Goal: Task Accomplishment & Management: Use online tool/utility

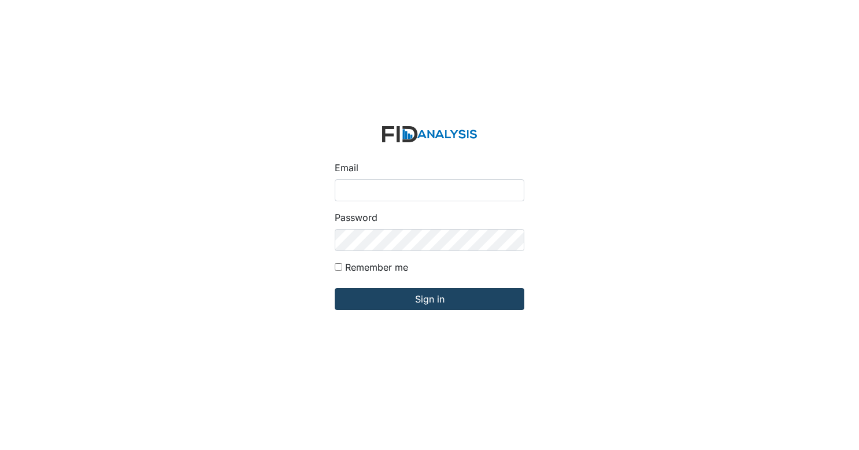
type input "[EMAIL_ADDRESS][DOMAIN_NAME]"
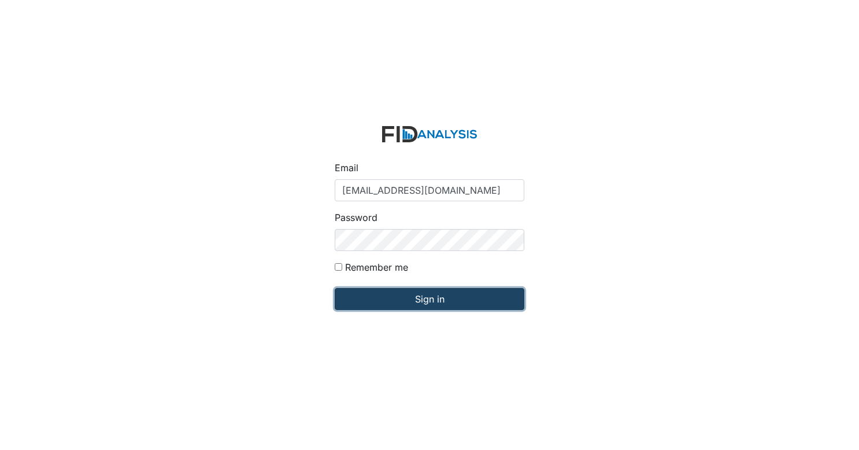
click at [404, 298] on input "Sign in" at bounding box center [430, 299] width 190 height 22
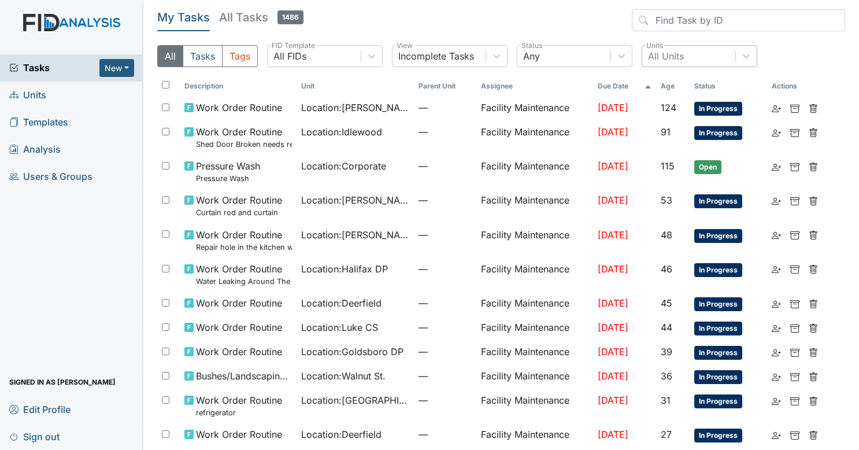
click at [697, 63] on div "All Units" at bounding box center [688, 56] width 93 height 21
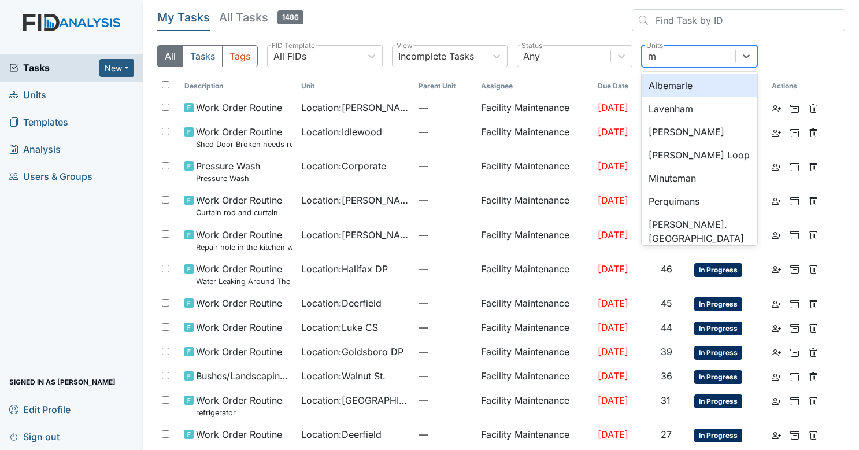
type input "mc"
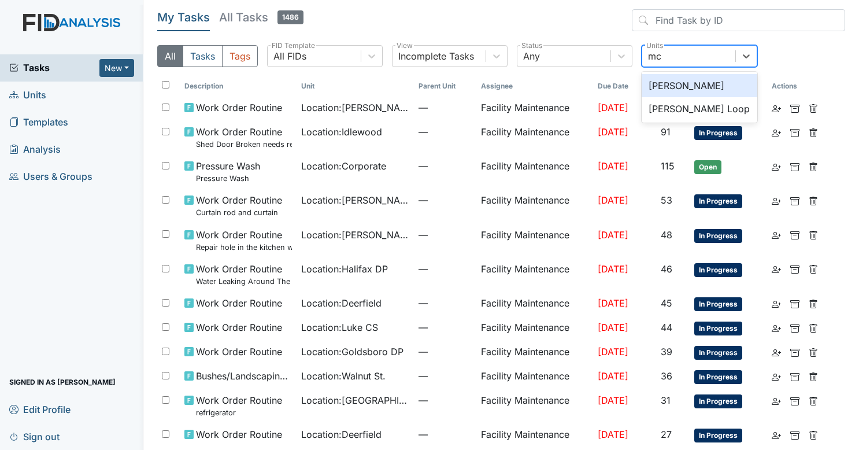
click at [694, 79] on div "[PERSON_NAME]" at bounding box center [700, 85] width 116 height 23
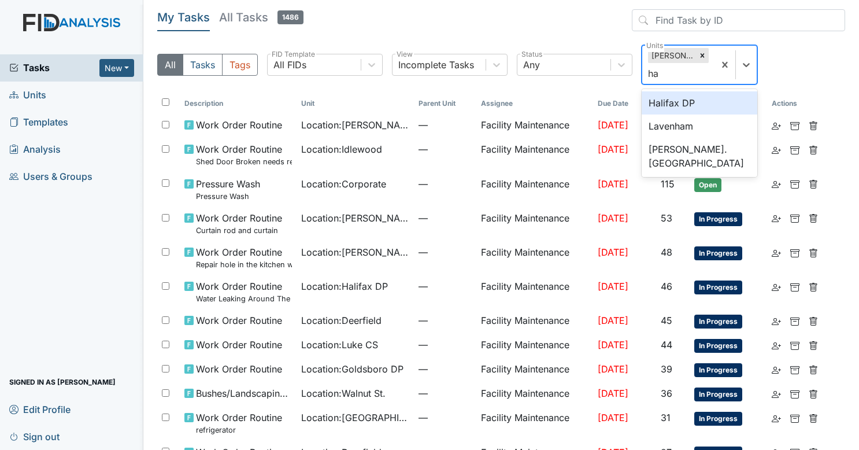
type input "hal"
click at [690, 109] on div "Halifax DP" at bounding box center [700, 102] width 116 height 23
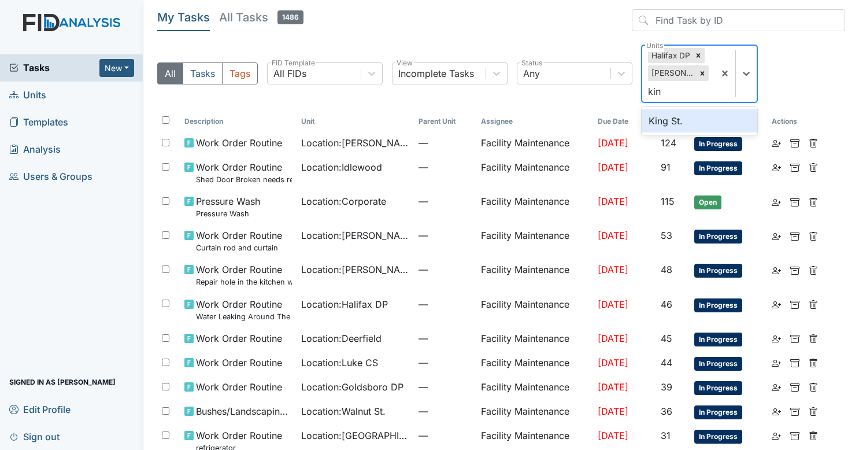
type input "king"
click at [690, 109] on div "King St." at bounding box center [700, 120] width 116 height 23
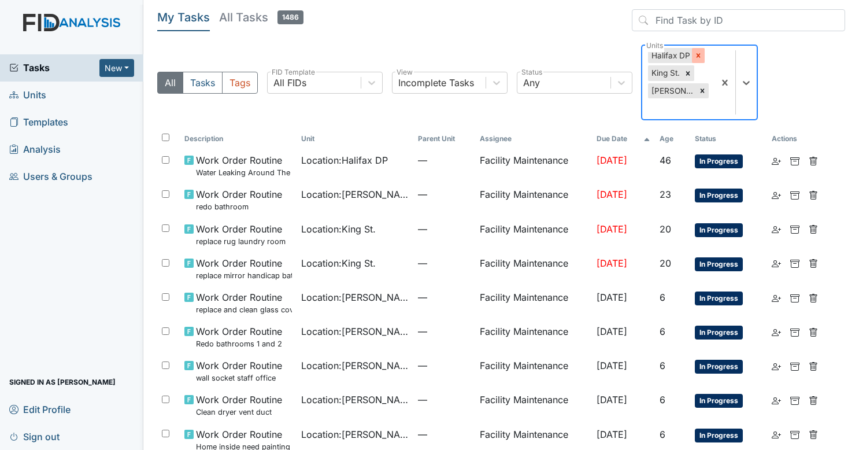
click at [692, 58] on div at bounding box center [698, 55] width 13 height 15
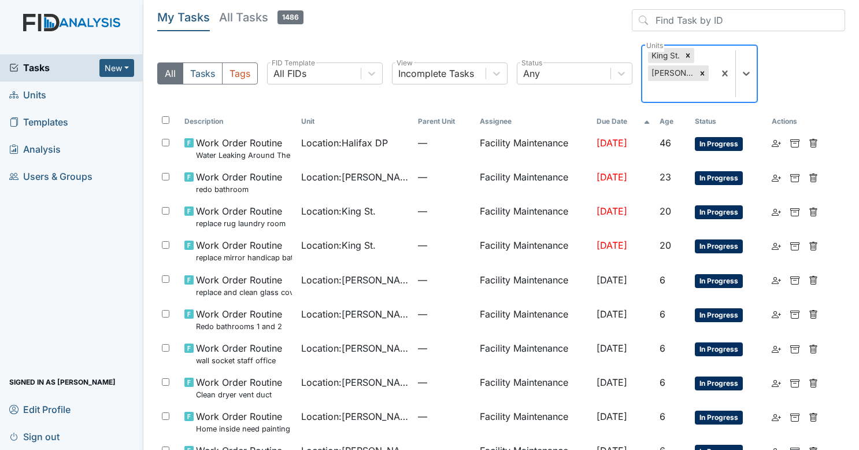
click at [691, 58] on div at bounding box center [687, 55] width 13 height 15
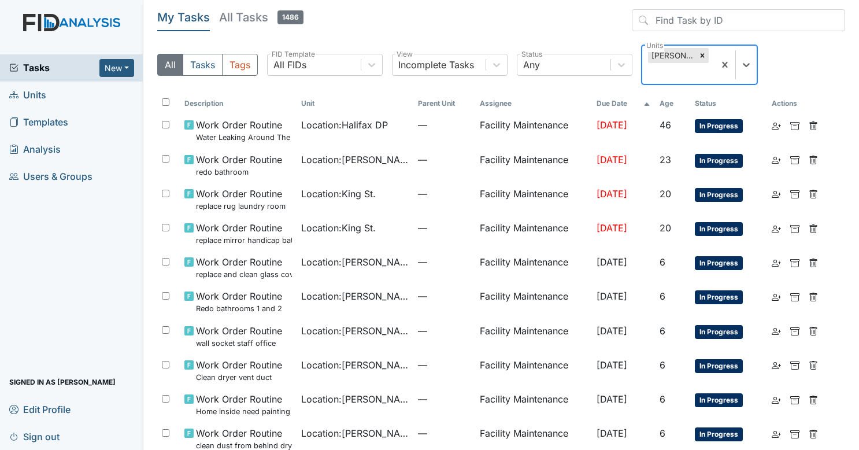
click at [696, 58] on div at bounding box center [702, 55] width 13 height 15
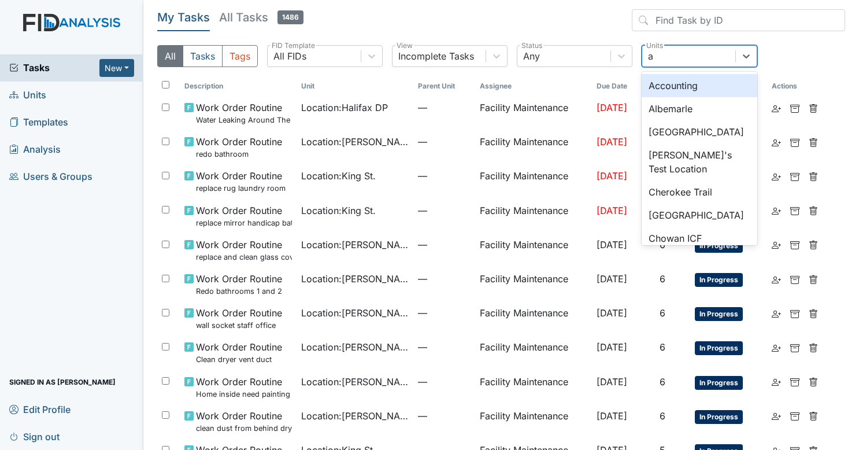
type input "al"
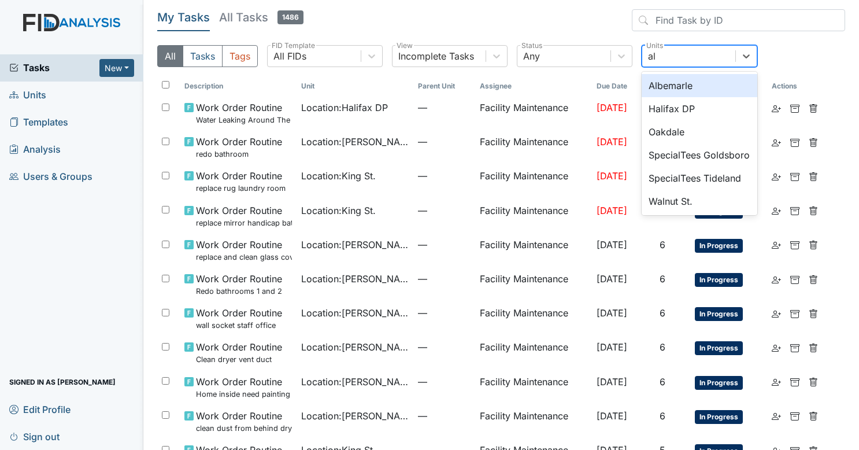
click at [687, 82] on div "Albemarle" at bounding box center [700, 85] width 116 height 23
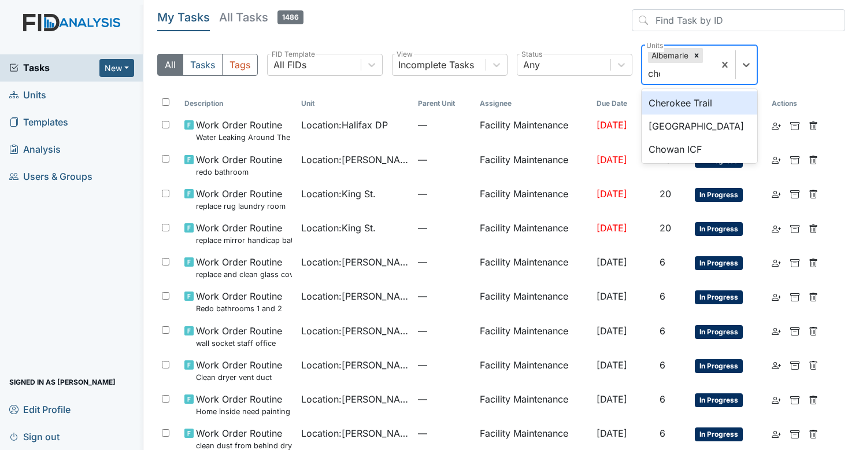
type input "chow"
click at [689, 105] on div "Chowan ICF" at bounding box center [700, 102] width 116 height 23
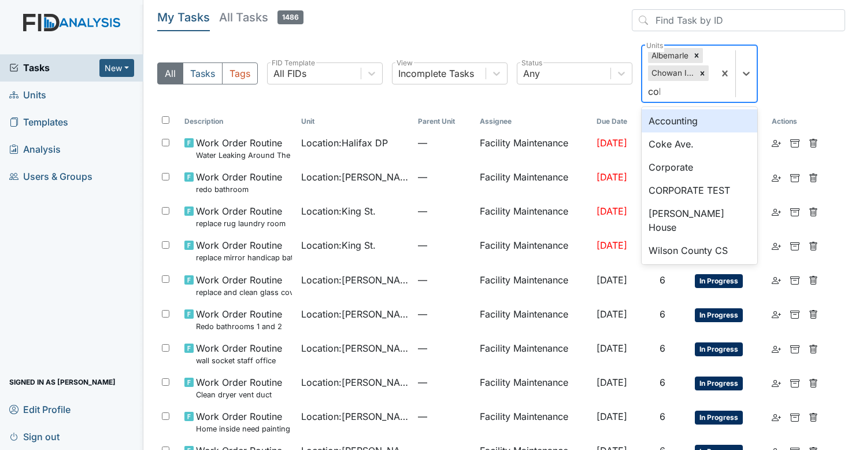
type input "coke"
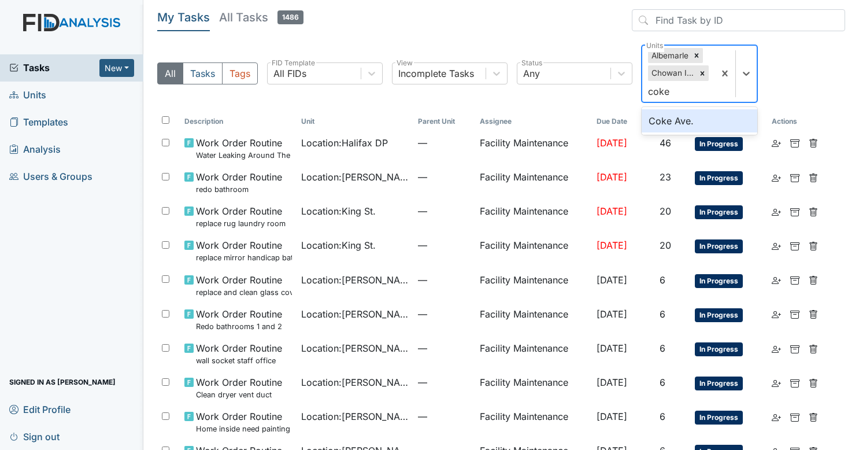
click at [688, 114] on div "Coke Ave." at bounding box center [700, 120] width 116 height 23
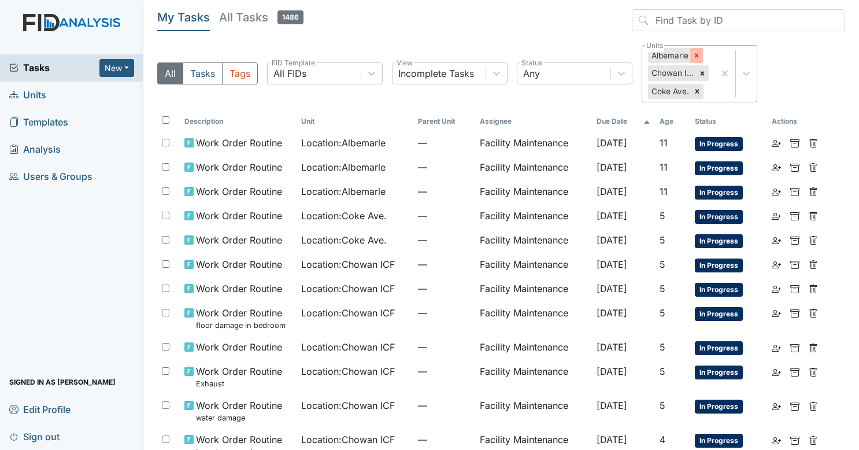
click at [701, 53] on div at bounding box center [696, 55] width 13 height 15
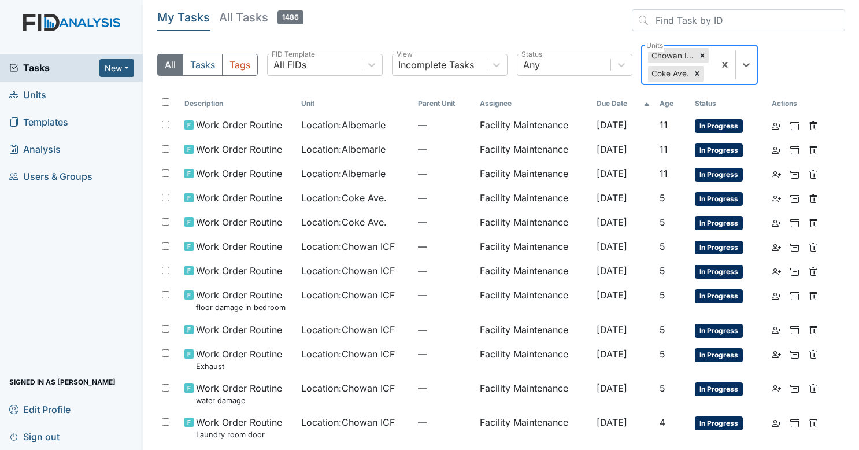
click at [701, 53] on icon at bounding box center [702, 55] width 8 height 8
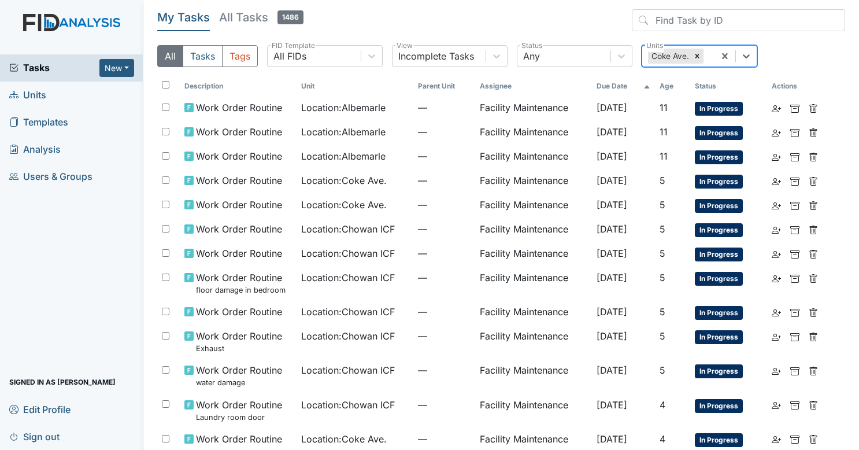
click at [701, 53] on div at bounding box center [697, 56] width 13 height 15
click at [43, 441] on span "Sign out" at bounding box center [34, 436] width 50 height 18
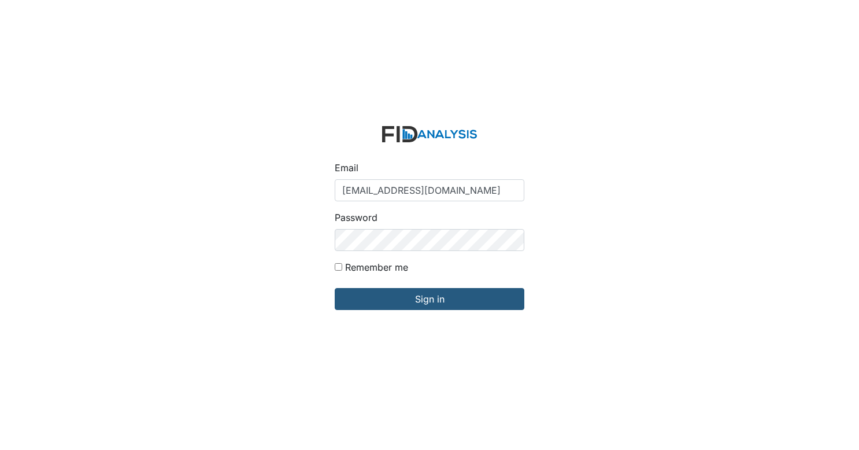
click at [417, 181] on input "[EMAIL_ADDRESS][DOMAIN_NAME]" at bounding box center [430, 190] width 190 height 22
type input "Gwalton@lifeincorporated.com"
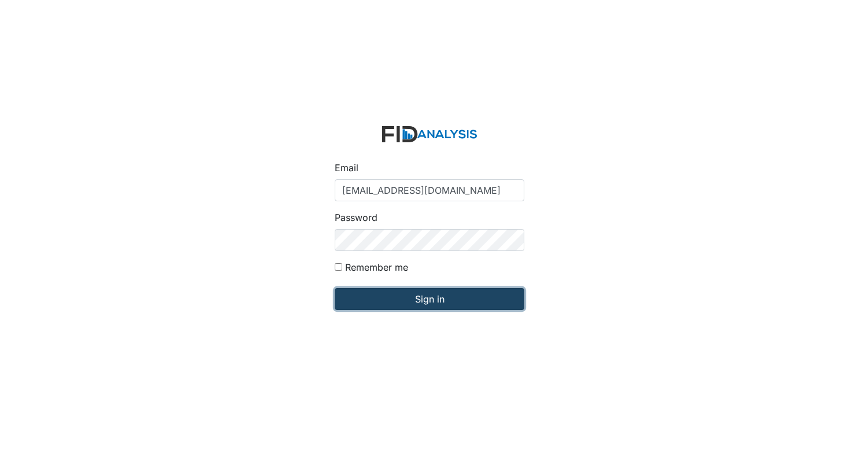
click at [431, 305] on input "Sign in" at bounding box center [430, 299] width 190 height 22
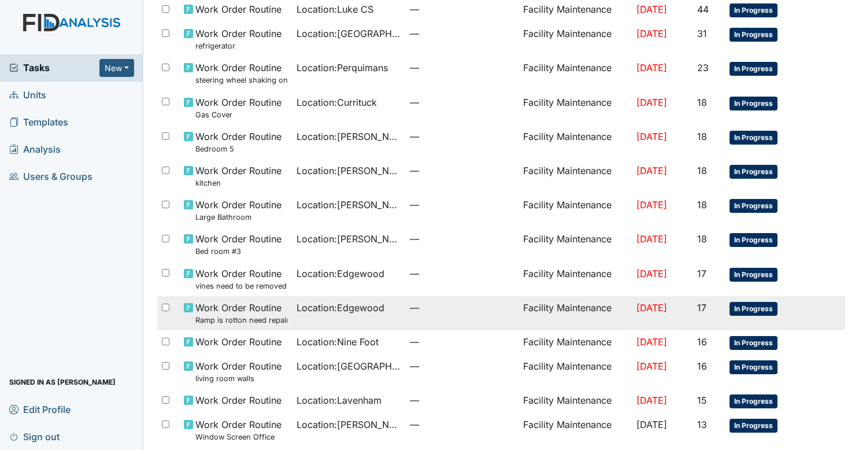
scroll to position [671, 0]
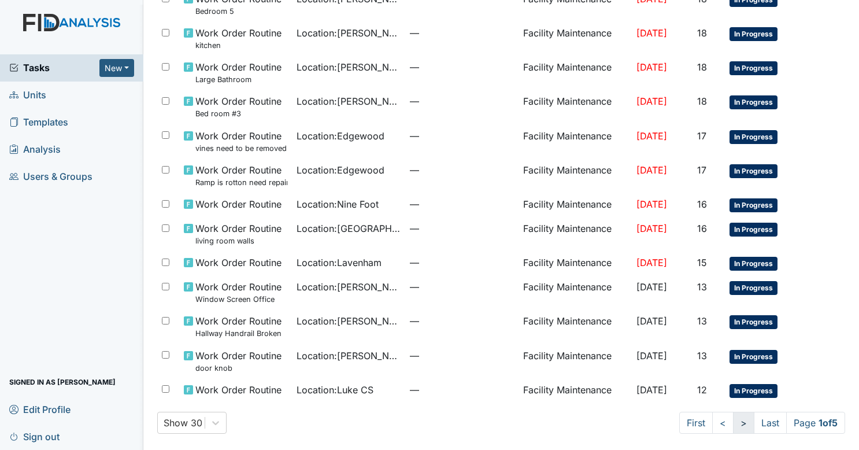
click at [733, 421] on link ">" at bounding box center [743, 423] width 21 height 22
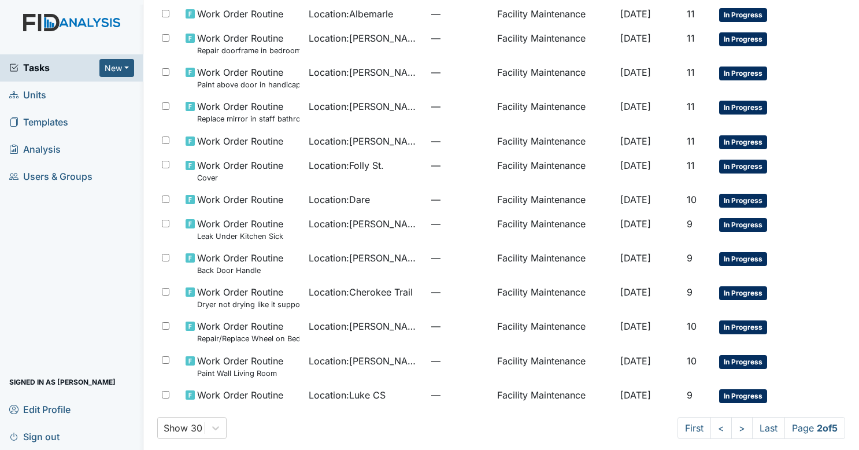
scroll to position [619, 0]
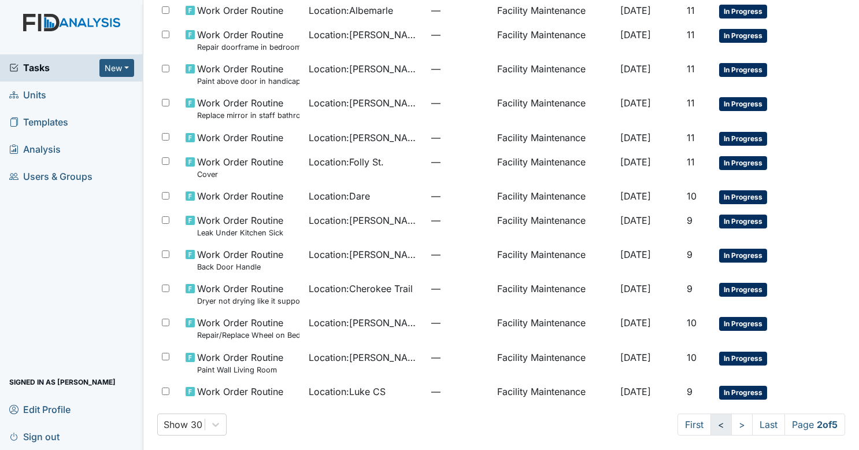
click at [712, 423] on link "<" at bounding box center [720, 424] width 21 height 22
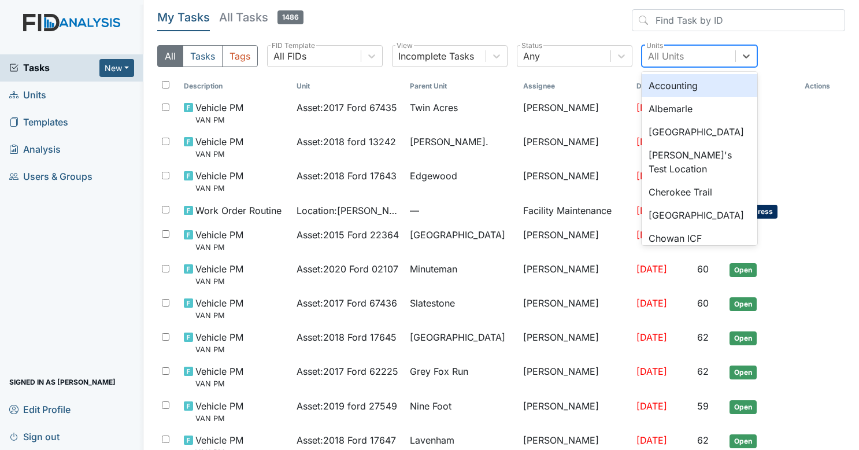
click at [683, 60] on div "All Units" at bounding box center [688, 56] width 93 height 21
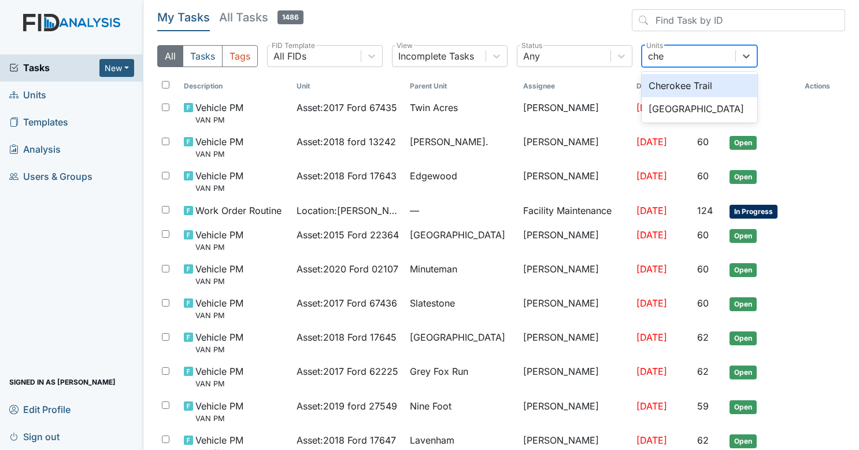
type input "cher"
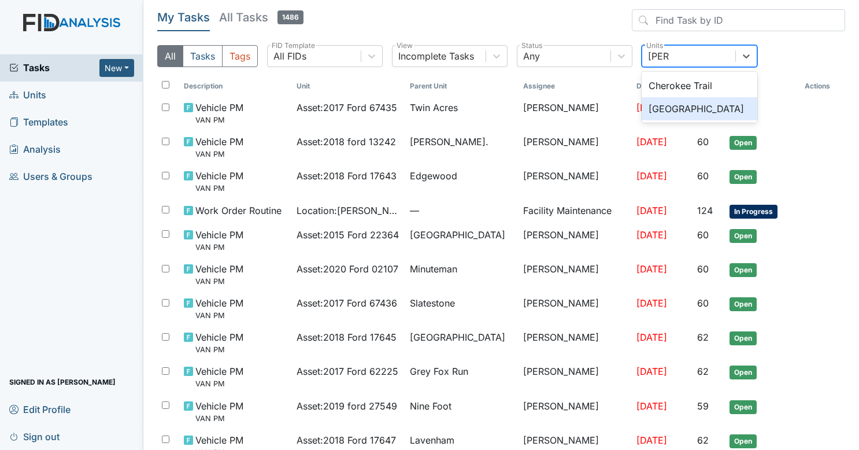
click at [688, 101] on div "Cherry Lane" at bounding box center [700, 108] width 116 height 23
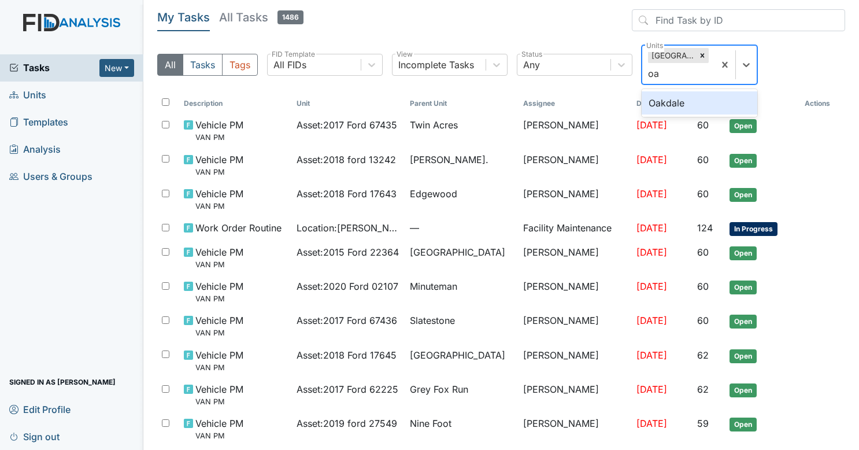
type input "oak"
click at [688, 101] on div "Oakdale" at bounding box center [700, 102] width 116 height 23
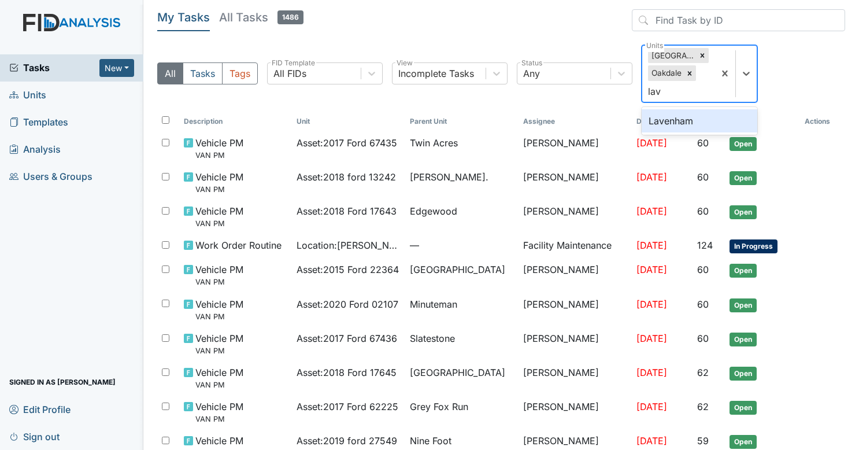
type input "lave"
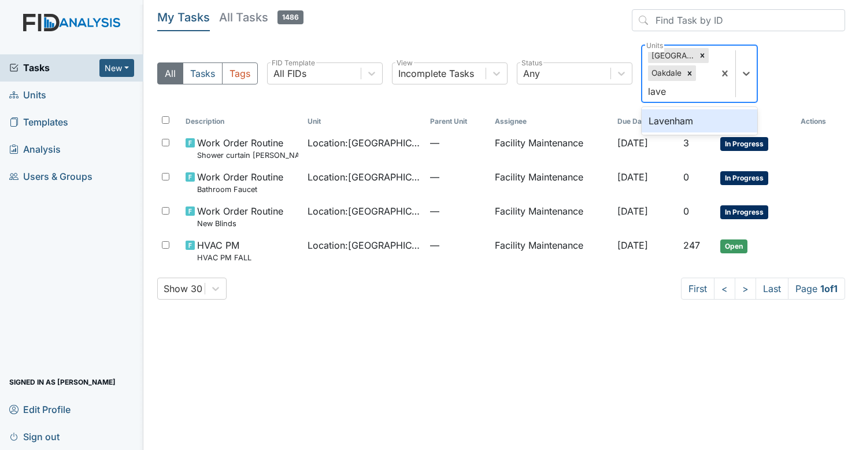
click at [691, 115] on div "Lavenham" at bounding box center [700, 120] width 116 height 23
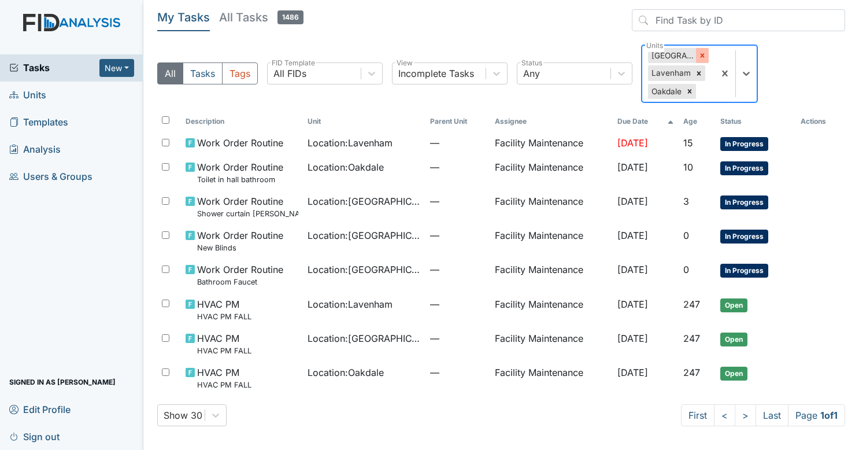
click at [696, 55] on div at bounding box center [702, 55] width 13 height 15
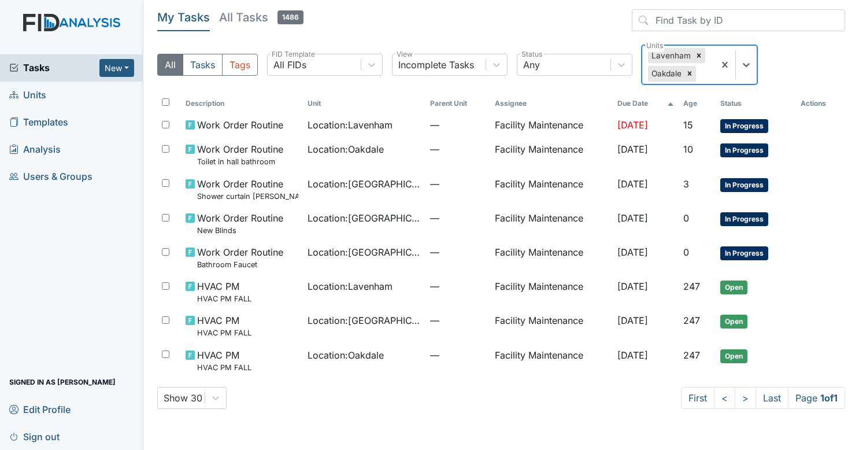
click at [697, 55] on icon at bounding box center [699, 56] width 4 height 4
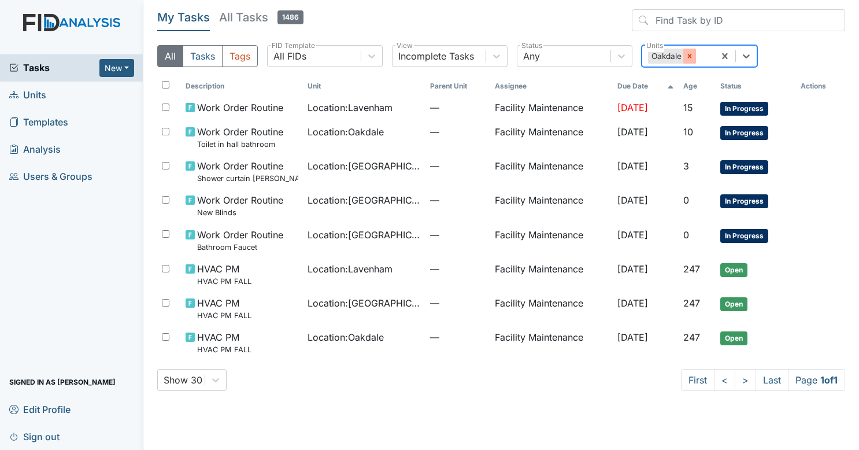
click at [695, 55] on div at bounding box center [689, 56] width 13 height 15
